Goal: Task Accomplishment & Management: Manage account settings

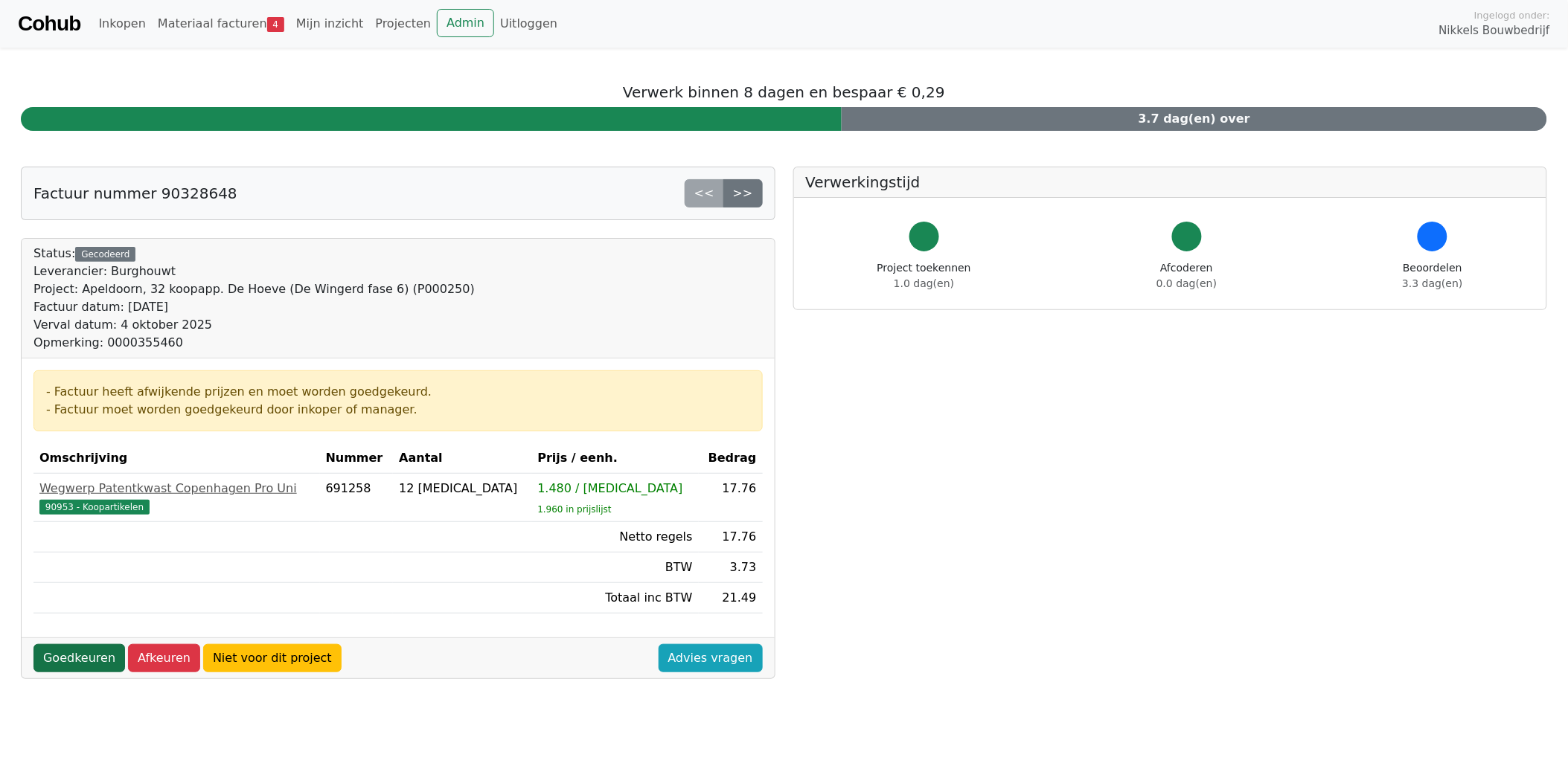
click at [84, 659] on link "Goedkeuren" at bounding box center [79, 658] width 91 height 28
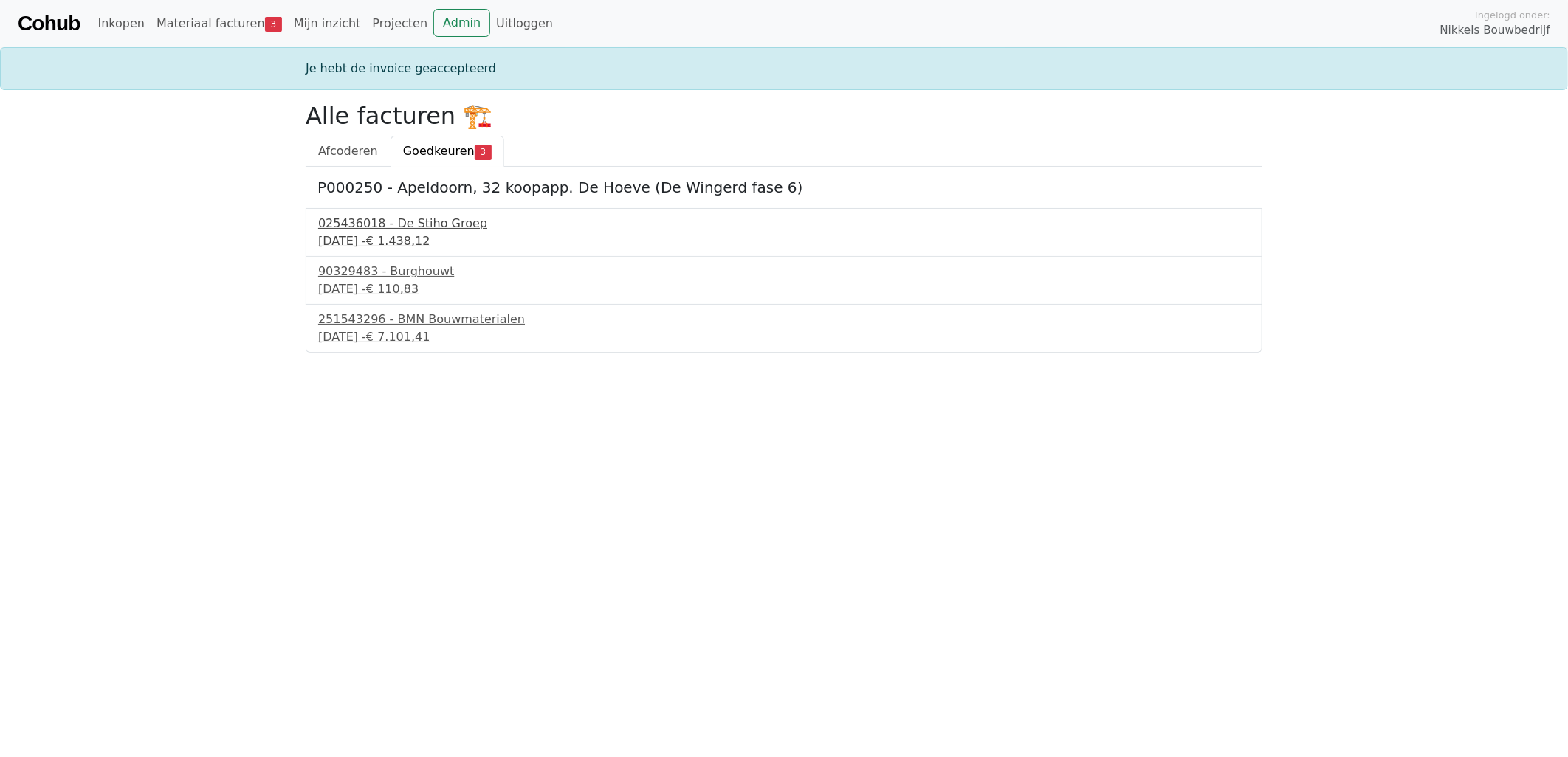
click at [406, 240] on div "5 september 2025 - € 1.438,12" at bounding box center [783, 241] width 931 height 18
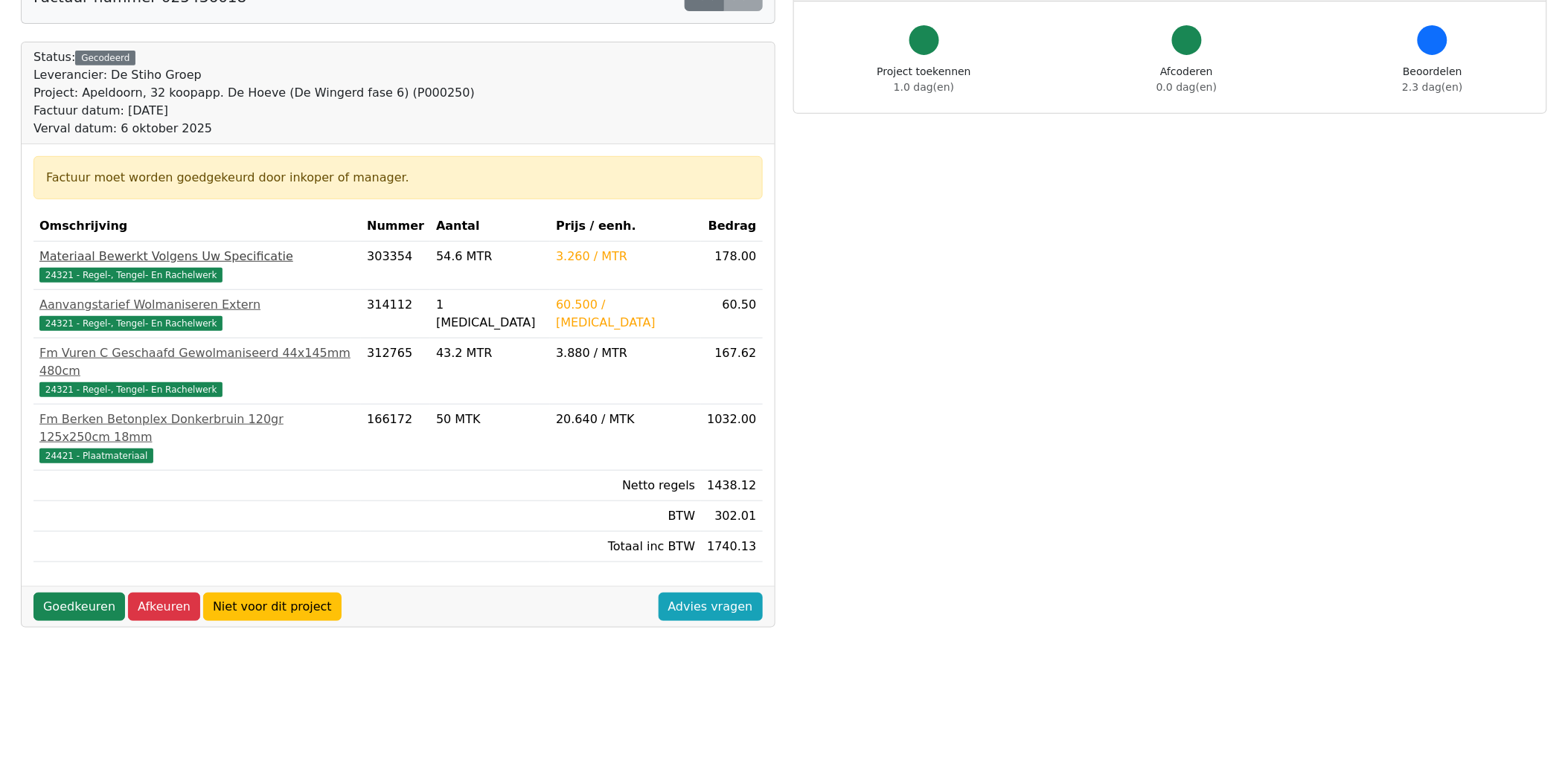
scroll to position [247, 0]
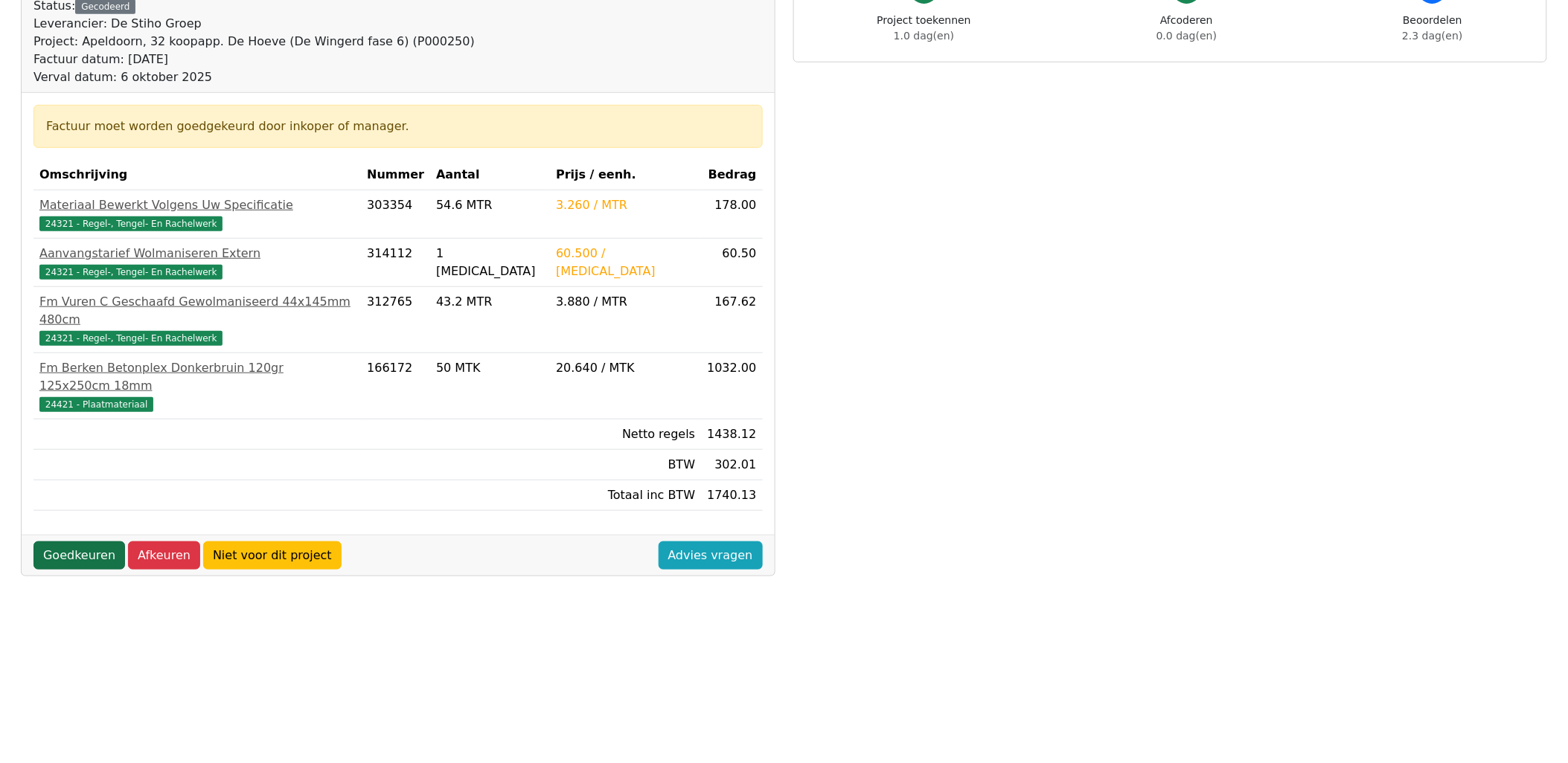
click at [82, 542] on link "Goedkeuren" at bounding box center [79, 555] width 91 height 28
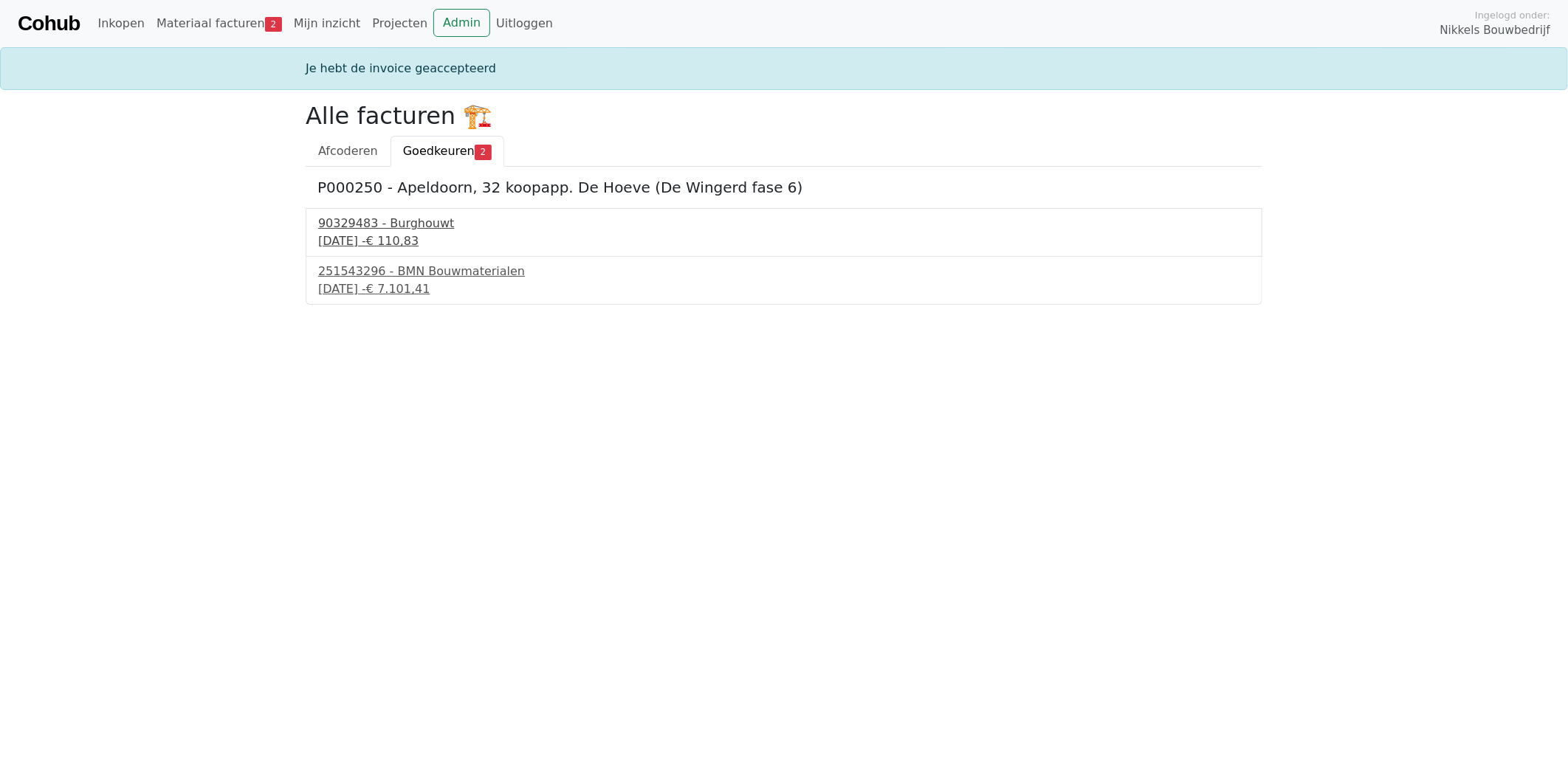
click at [400, 228] on div "90329483 - Burghouwt" at bounding box center [783, 223] width 931 height 18
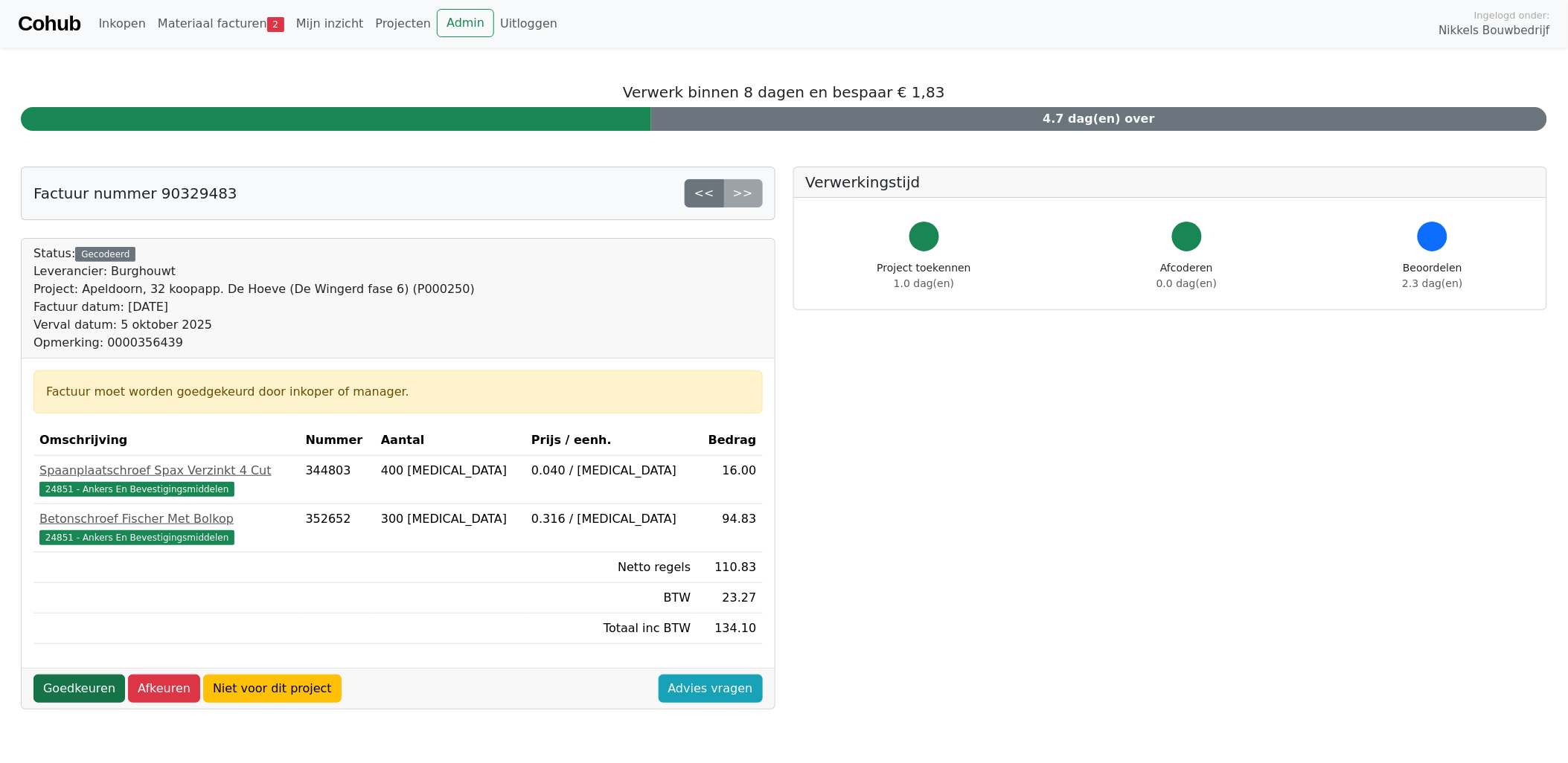
click at [71, 688] on link "Goedkeuren" at bounding box center [79, 688] width 91 height 28
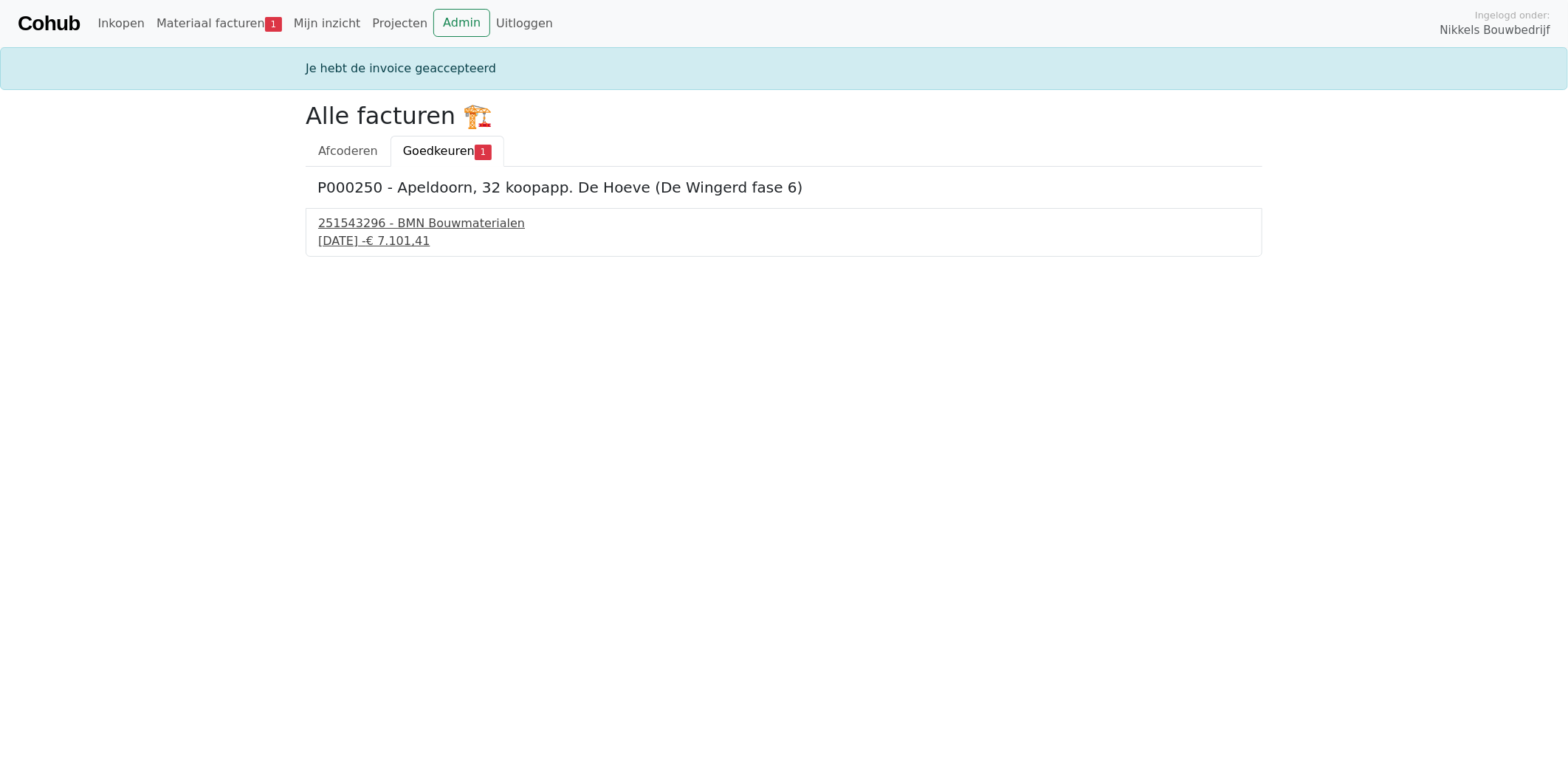
click at [422, 227] on div "251543296 - BMN Bouwmaterialen" at bounding box center [783, 223] width 931 height 18
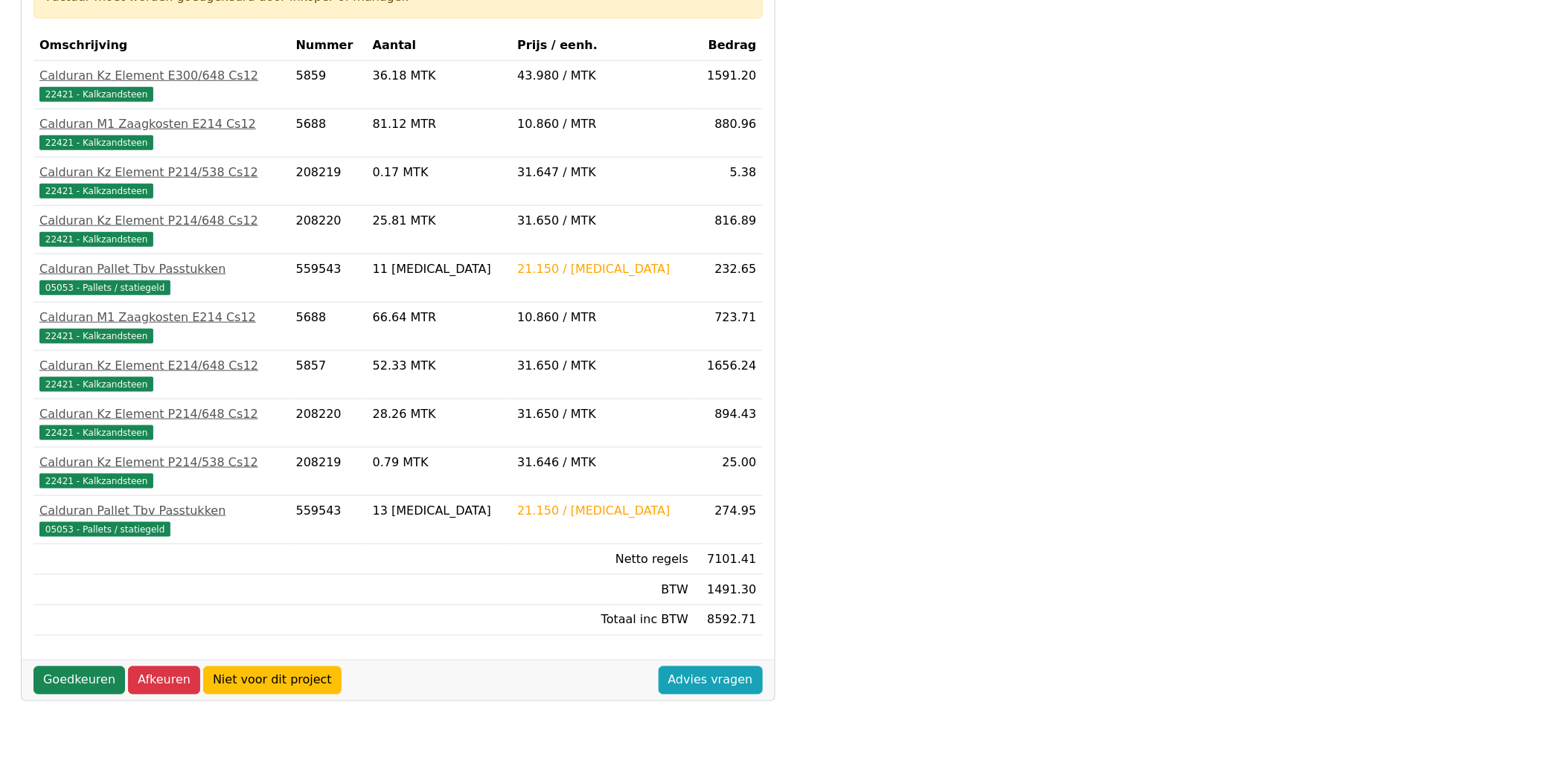
scroll to position [423, 0]
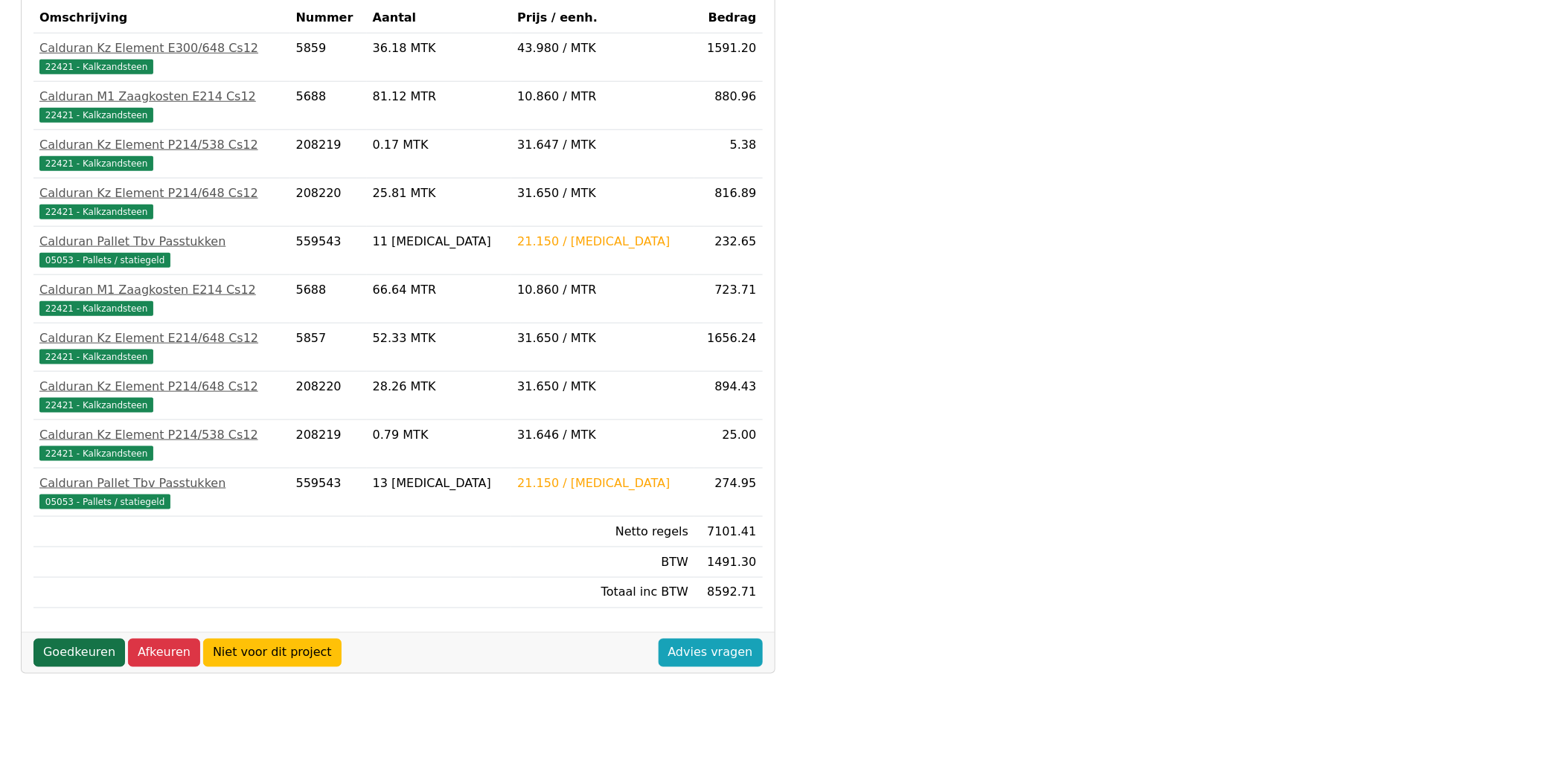
click at [77, 638] on link "Goedkeuren" at bounding box center [79, 652] width 91 height 28
